Goal: Task Accomplishment & Management: Complete application form

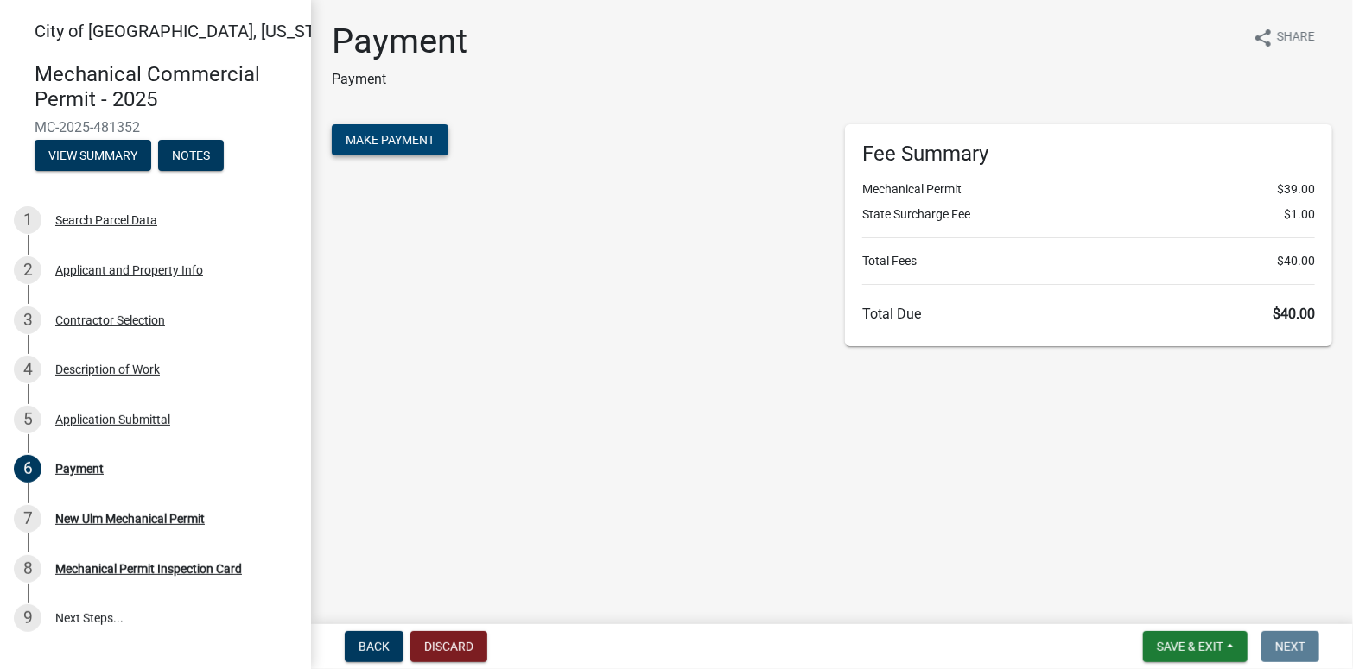
click at [417, 147] on button "Make Payment" at bounding box center [390, 139] width 117 height 31
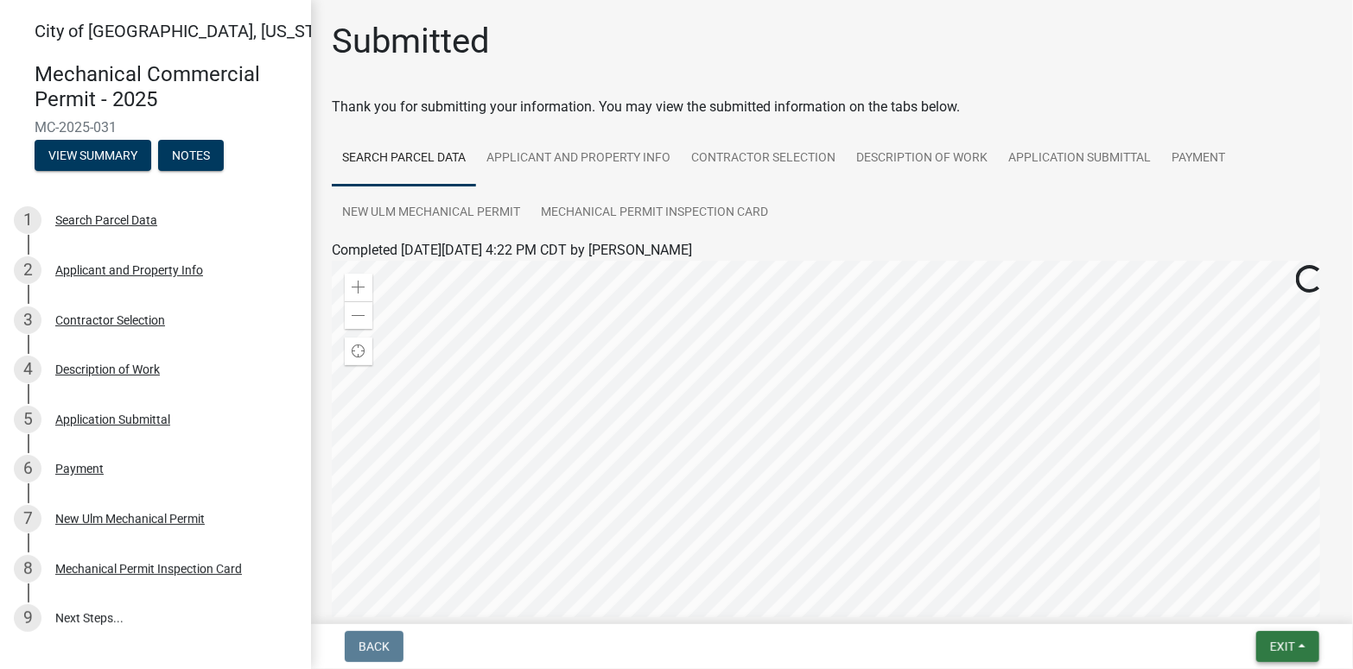
click at [1275, 648] on span "Exit" at bounding box center [1282, 647] width 25 height 14
click at [1264, 606] on button "Save & Exit" at bounding box center [1250, 601] width 138 height 41
